Goal: Task Accomplishment & Management: Manage account settings

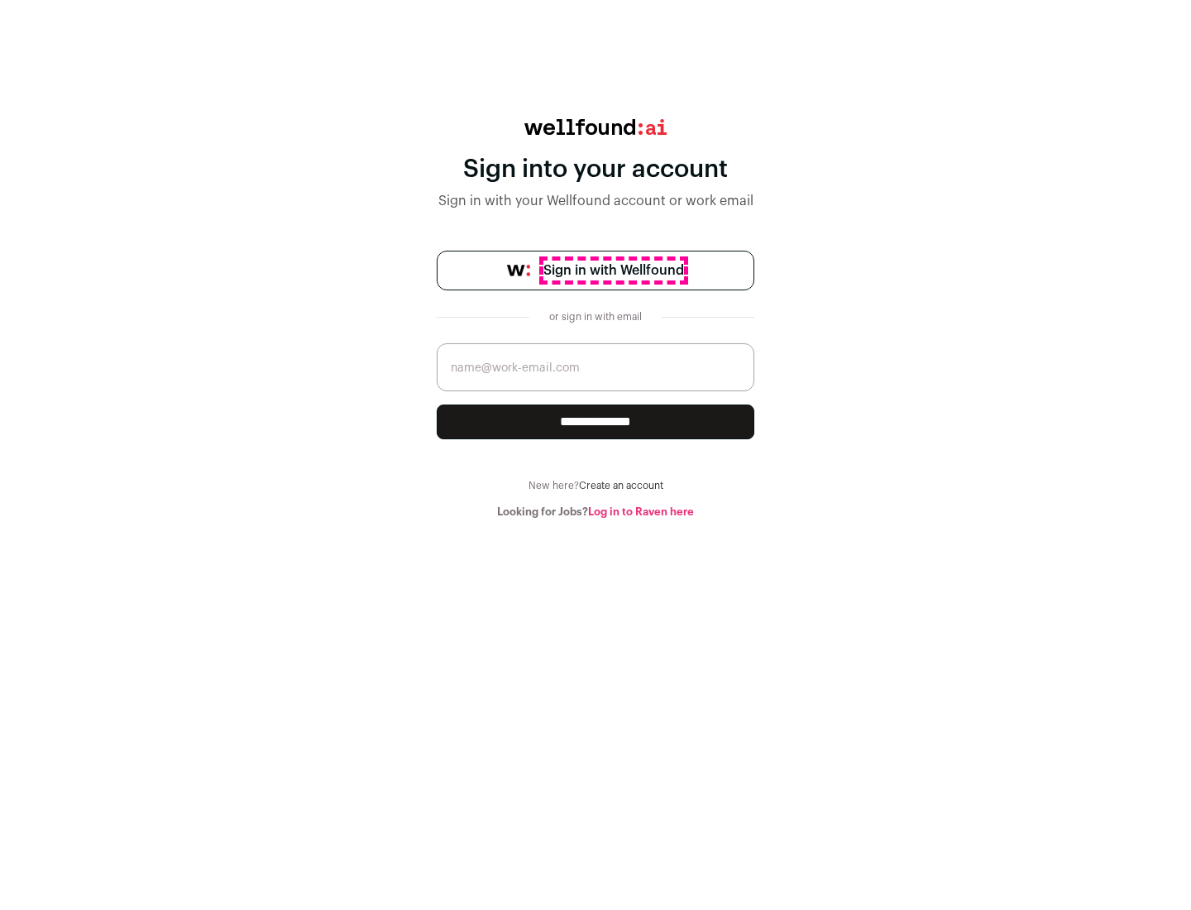
click at [613, 270] on span "Sign in with Wellfound" at bounding box center [613, 271] width 141 height 20
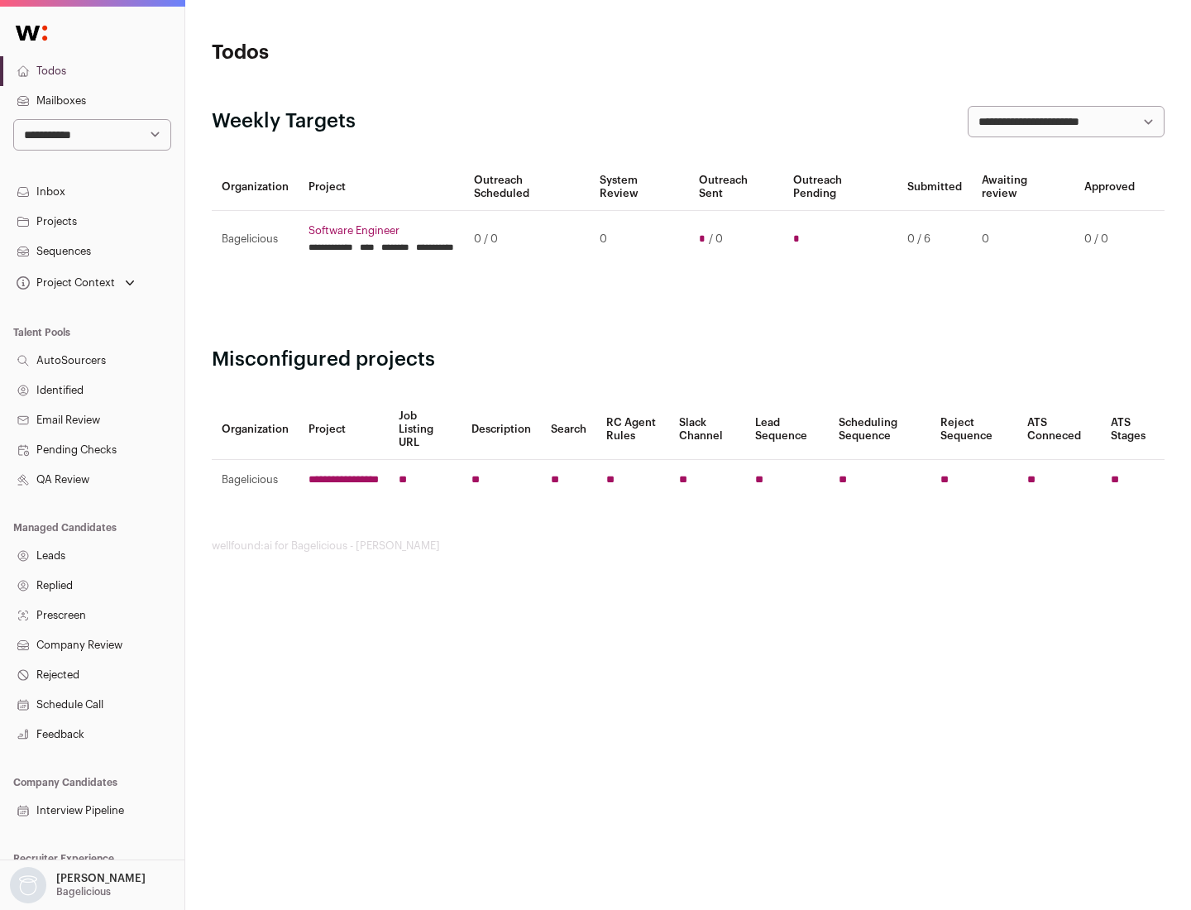
click at [92, 221] on link "Projects" at bounding box center [92, 222] width 184 height 30
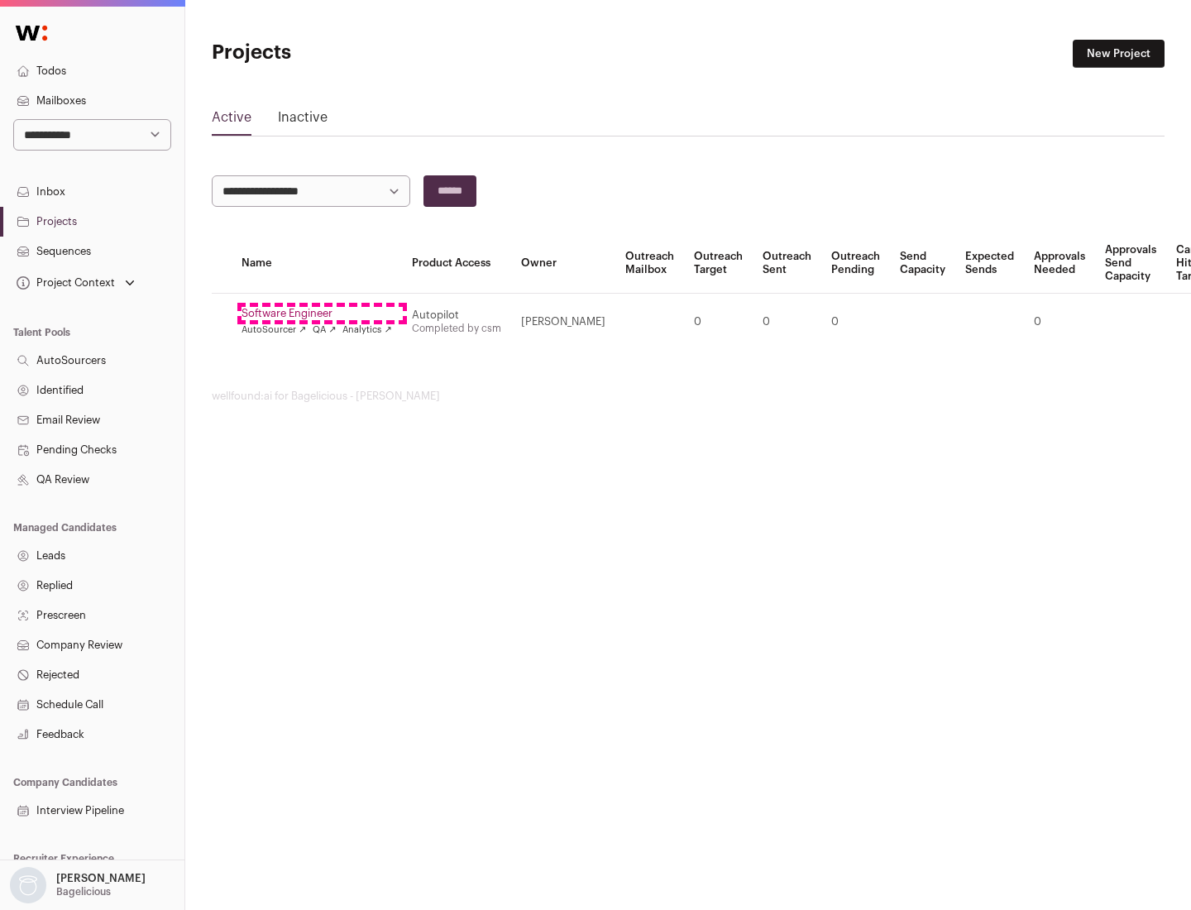
click at [322, 313] on link "Software Engineer" at bounding box center [316, 313] width 151 height 13
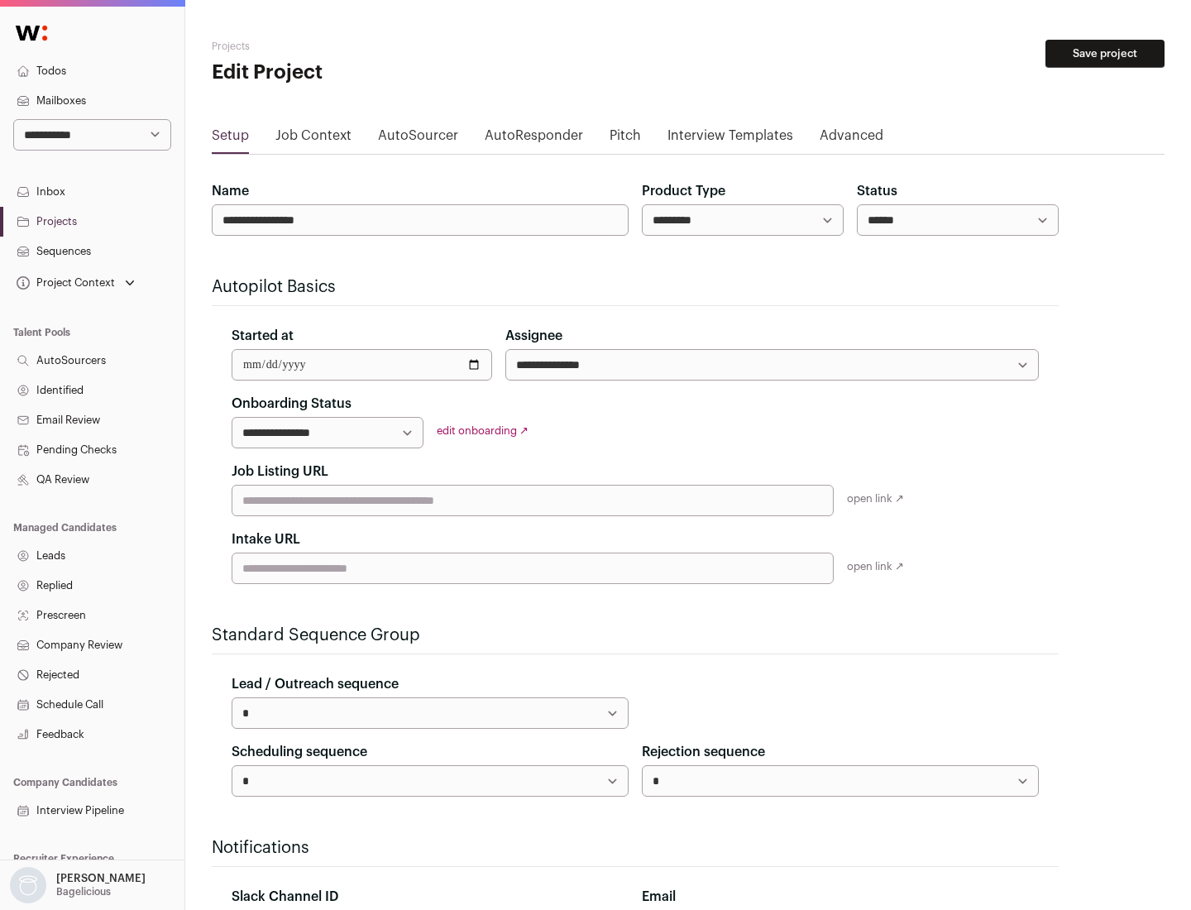
click at [1105, 54] on button "Save project" at bounding box center [1104, 54] width 119 height 28
